Goal: Task Accomplishment & Management: Manage account settings

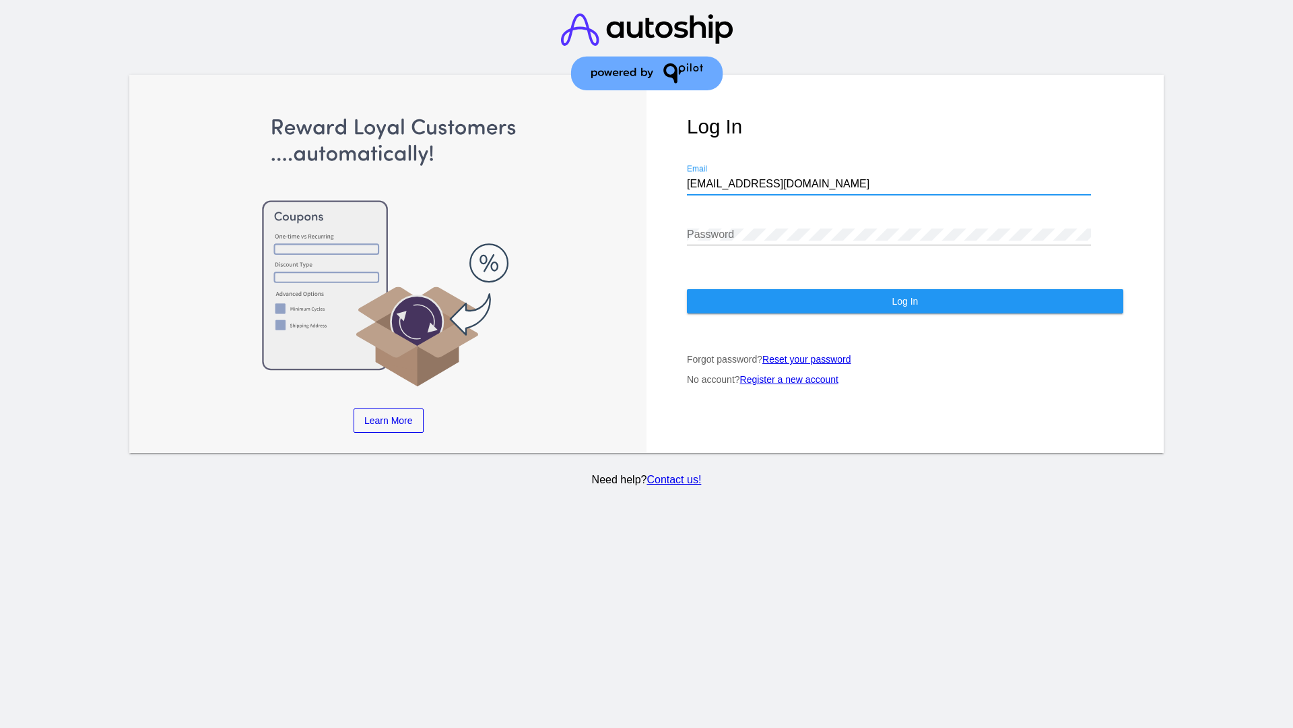
type input "[EMAIL_ADDRESS][DOMAIN_NAME]"
click at [905, 301] on span "Log In" at bounding box center [905, 301] width 26 height 11
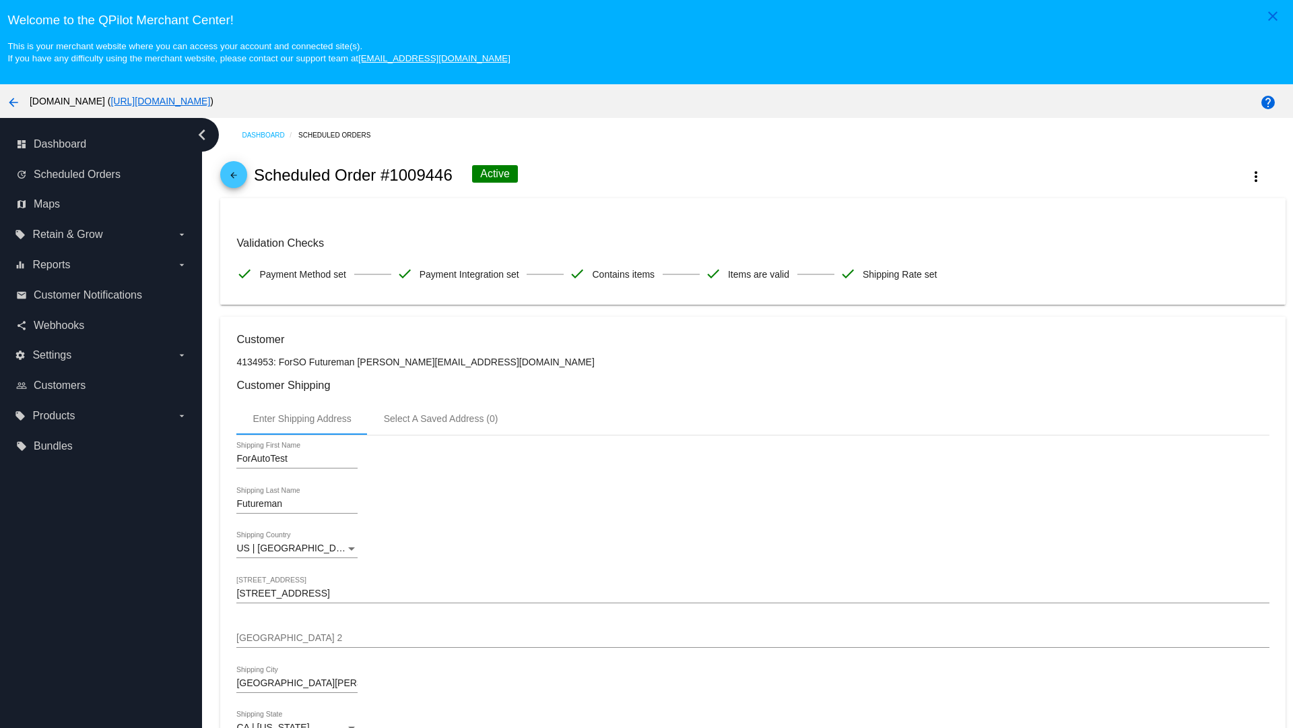
scroll to position [392, 0]
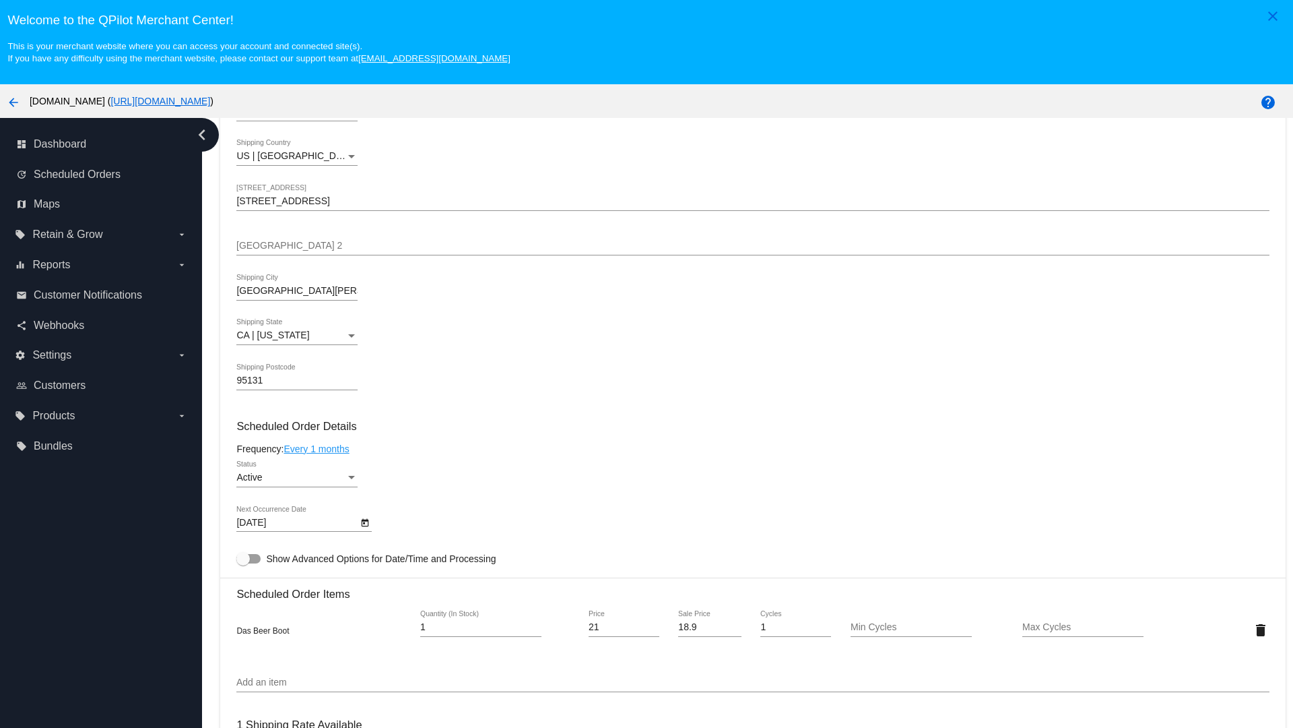
click at [319, 448] on link "Every 1 months" at bounding box center [316, 448] width 65 height 11
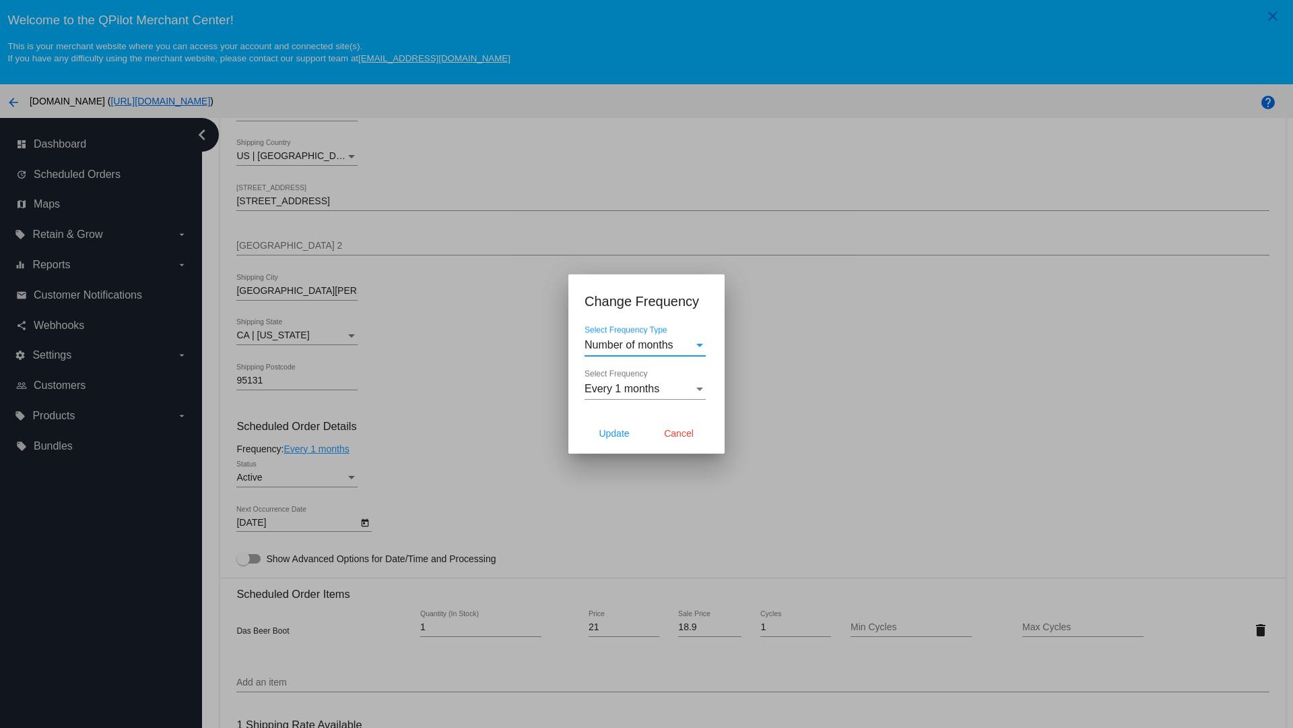
click at [645, 389] on span "Every 1 months" at bounding box center [622, 388] width 75 height 11
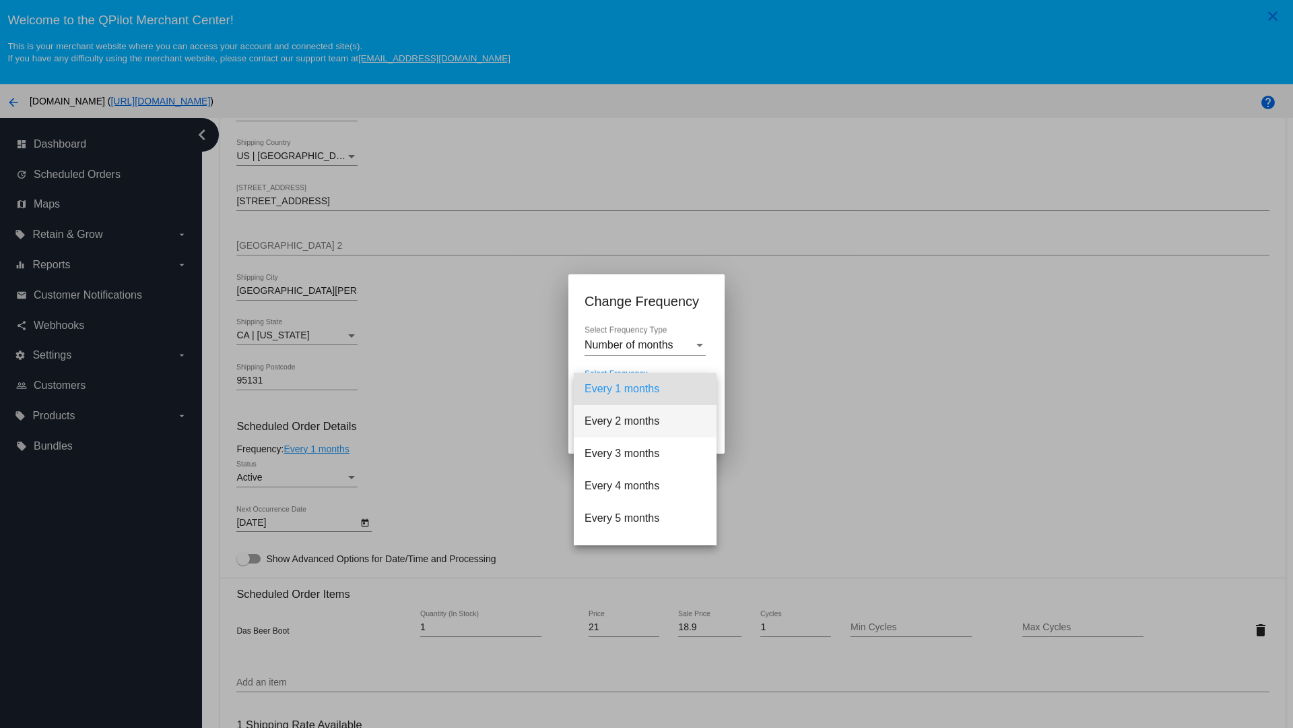
click at [645, 421] on span "Every 2 months" at bounding box center [645, 421] width 121 height 32
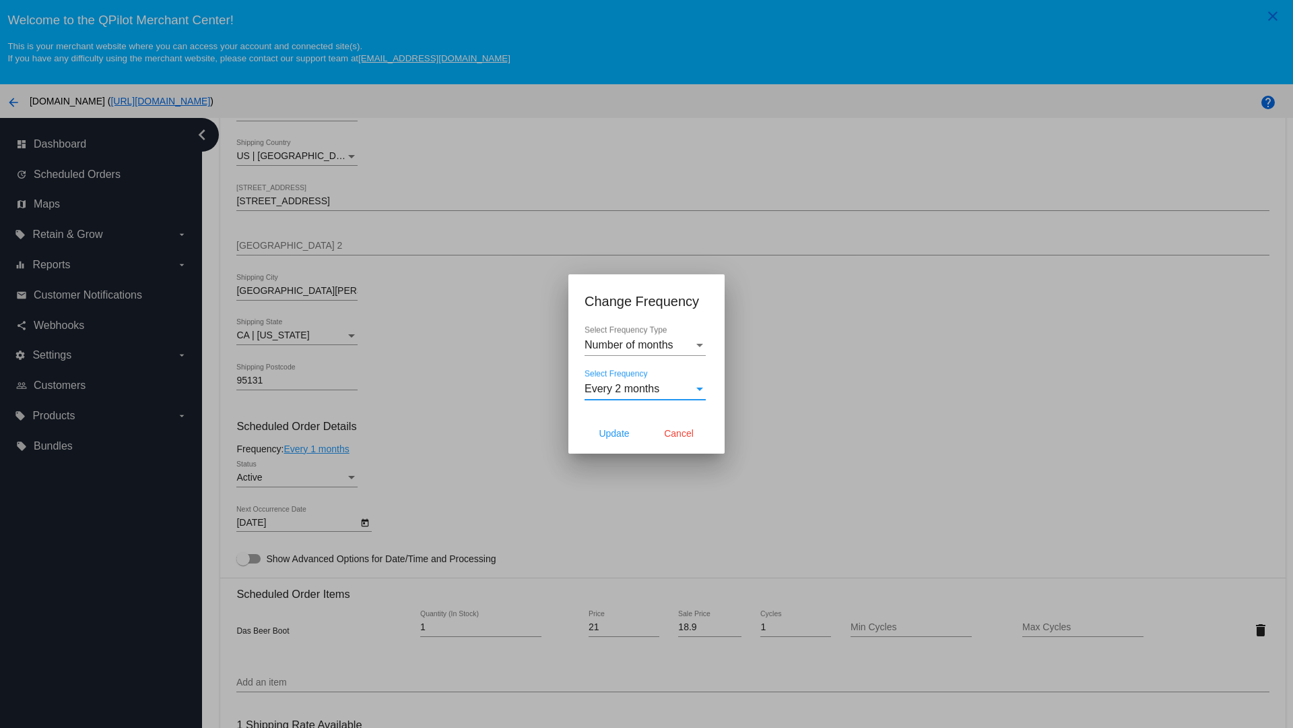
click at [679, 433] on span "Cancel" at bounding box center [679, 433] width 30 height 11
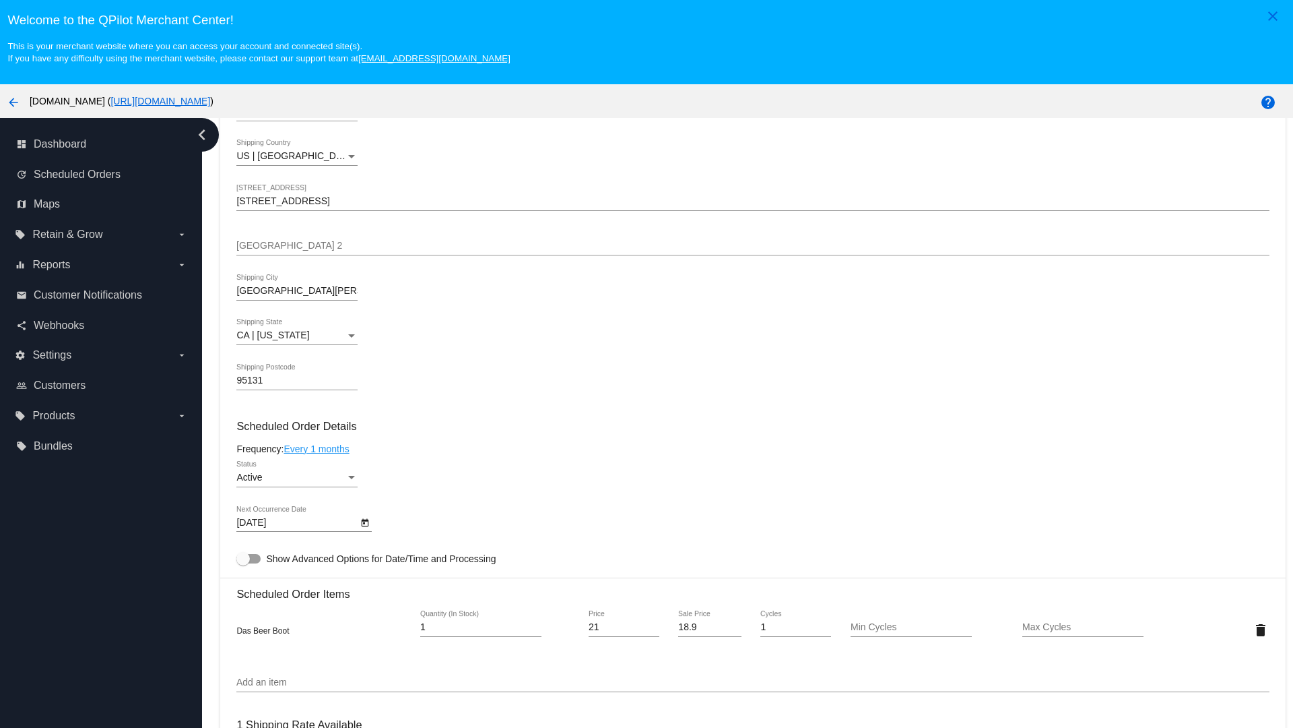
click at [319, 448] on link "Every 1 months" at bounding box center [316, 448] width 65 height 11
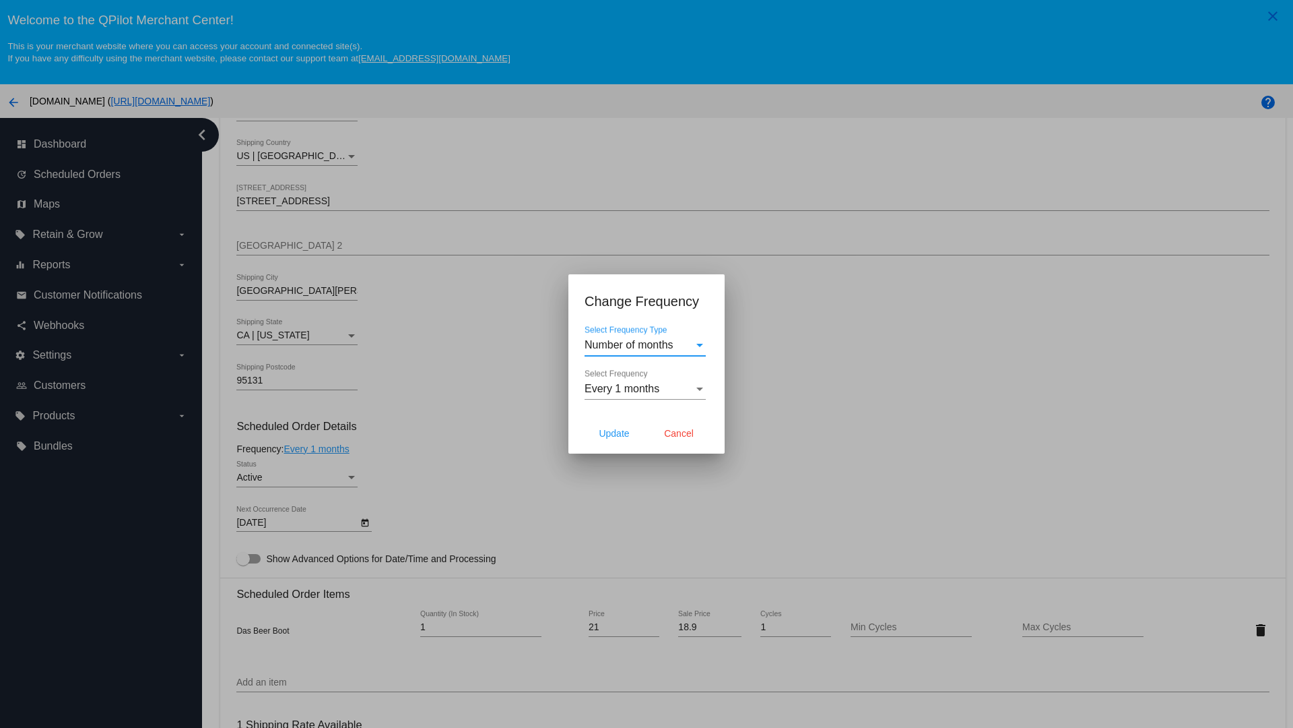
click at [645, 389] on span "Every 1 months" at bounding box center [622, 388] width 75 height 11
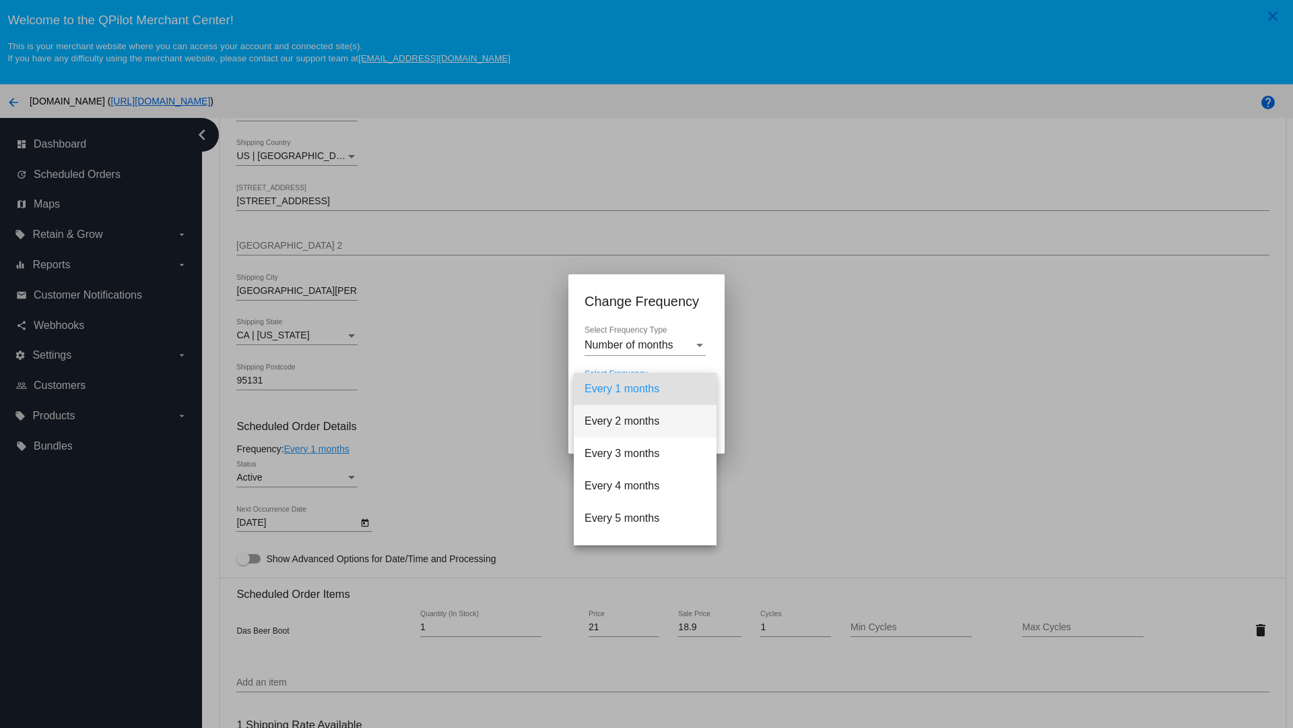
click at [645, 421] on span "Every 2 months" at bounding box center [645, 421] width 121 height 32
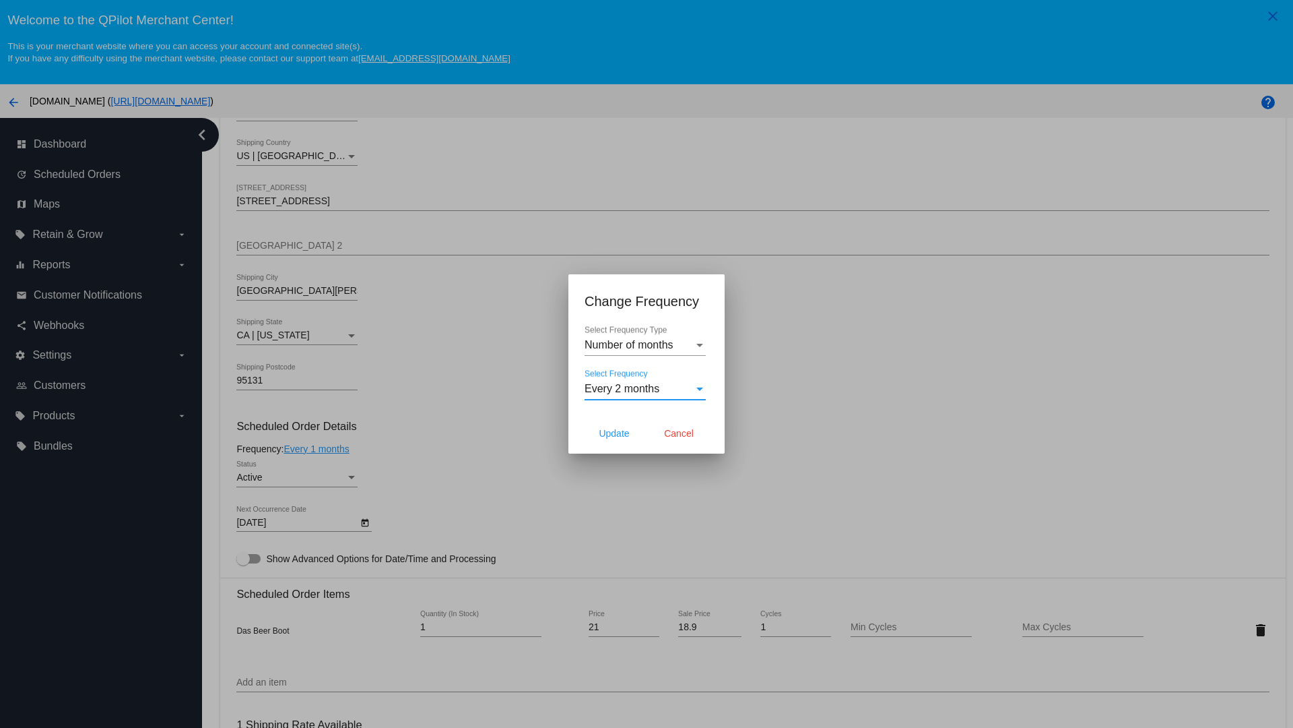
click at [614, 433] on span "Update" at bounding box center [614, 433] width 30 height 11
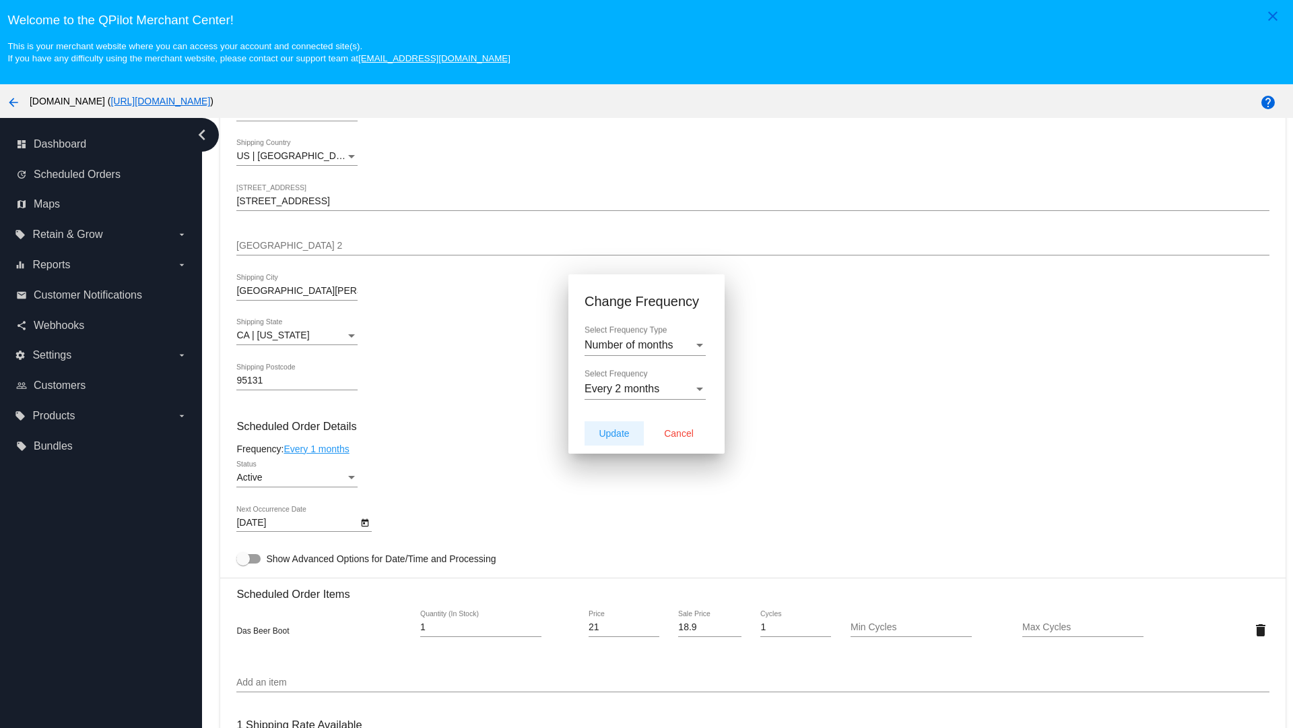
type input "10/12/2025"
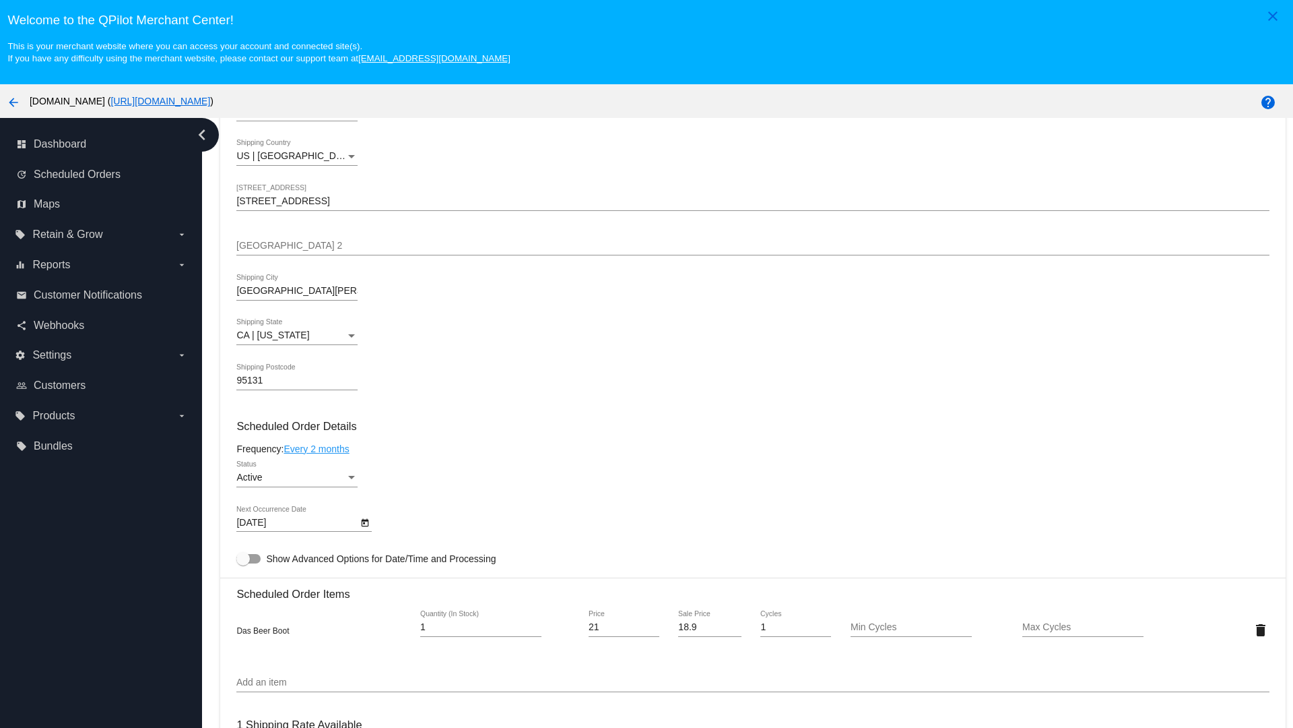
click at [319, 448] on link "Every 2 months" at bounding box center [316, 448] width 65 height 11
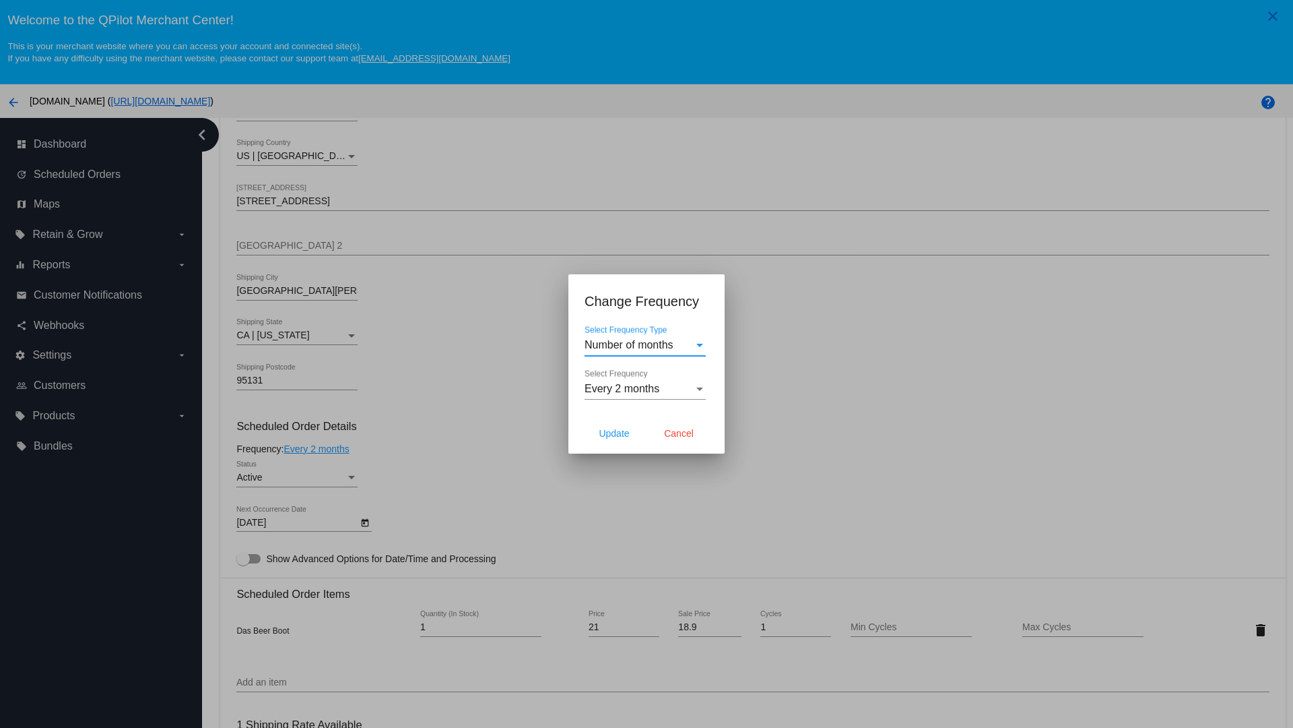
click at [645, 389] on span "Every 2 months" at bounding box center [622, 388] width 75 height 11
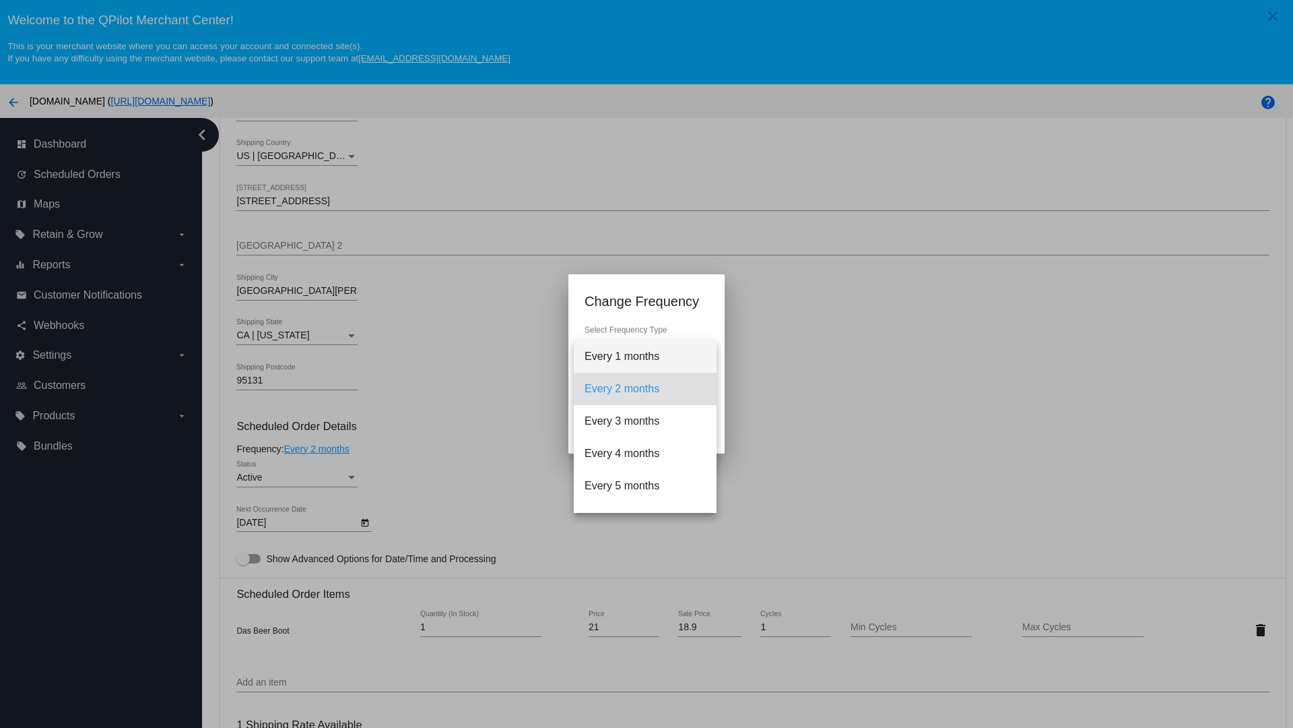
click at [645, 356] on span "Every 1 months" at bounding box center [645, 356] width 121 height 32
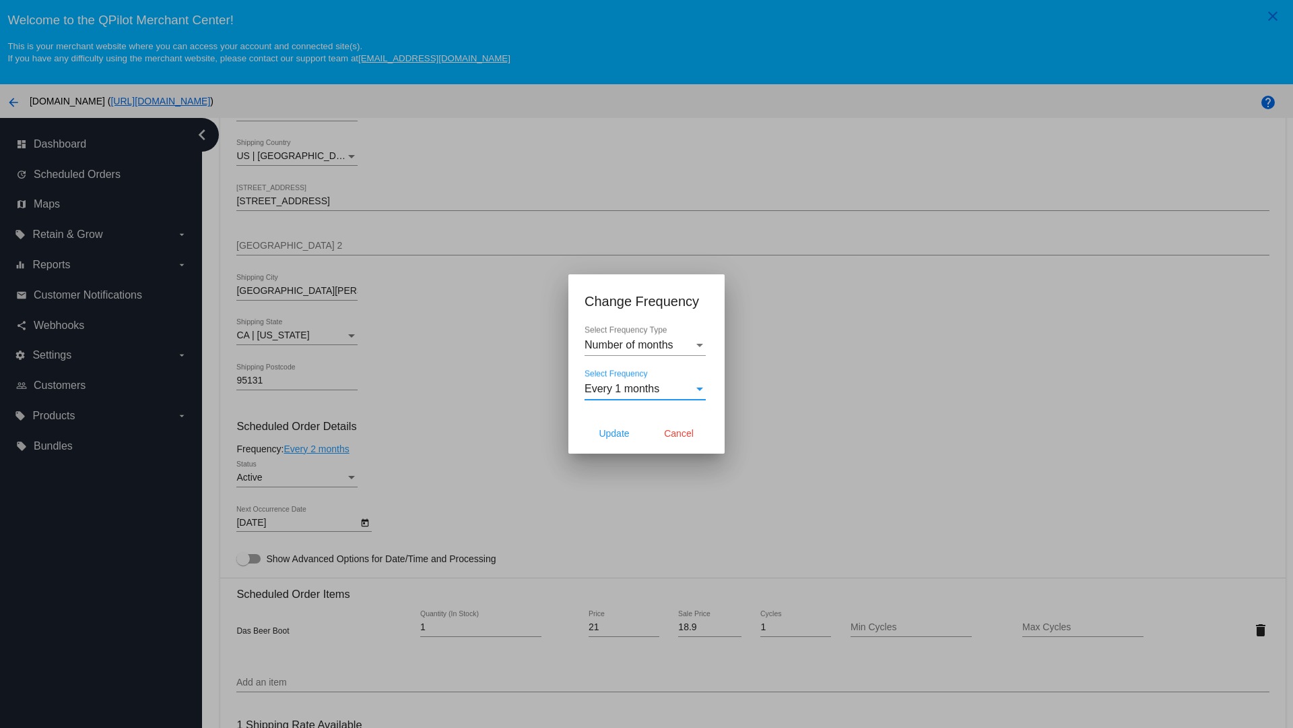
click at [404, 404] on div at bounding box center [646, 364] width 1293 height 728
